Goal: Navigation & Orientation: Find specific page/section

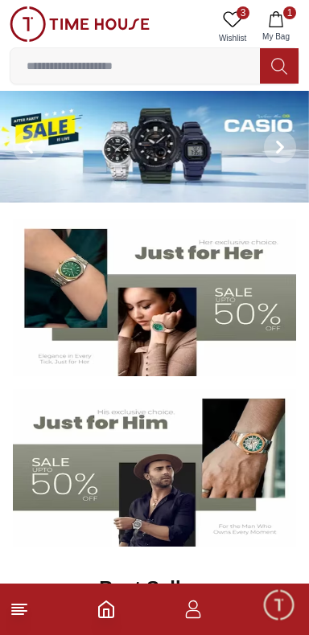
click at [28, 612] on icon at bounding box center [19, 608] width 19 height 19
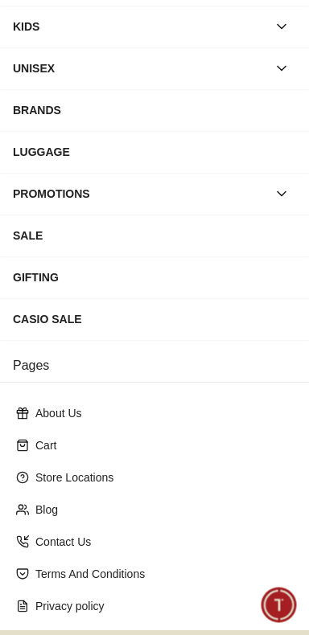
scroll to position [260, 0]
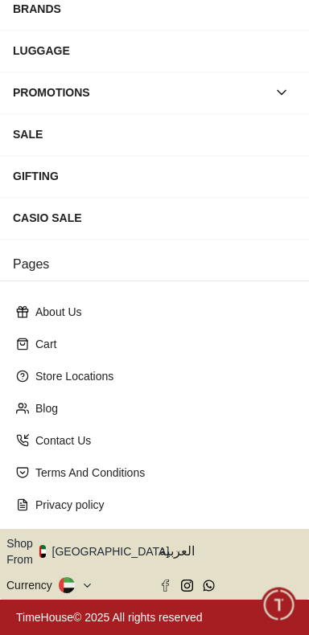
click at [175, 554] on icon "button" at bounding box center [178, 552] width 6 height 12
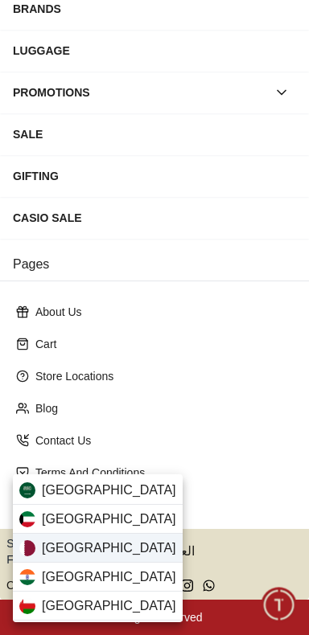
click at [107, 546] on div "Qatar" at bounding box center [98, 548] width 170 height 29
